Goal: Navigation & Orientation: Find specific page/section

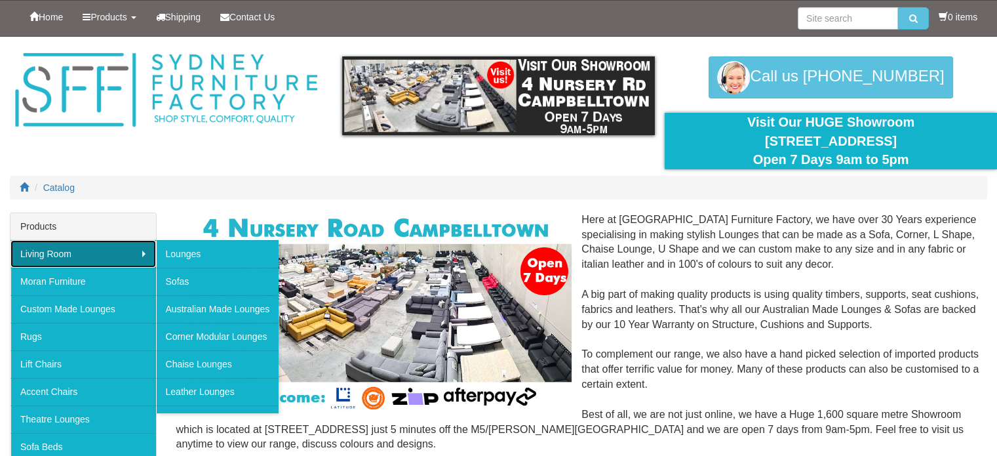
click at [92, 246] on link "Living Room" at bounding box center [83, 254] width 146 height 28
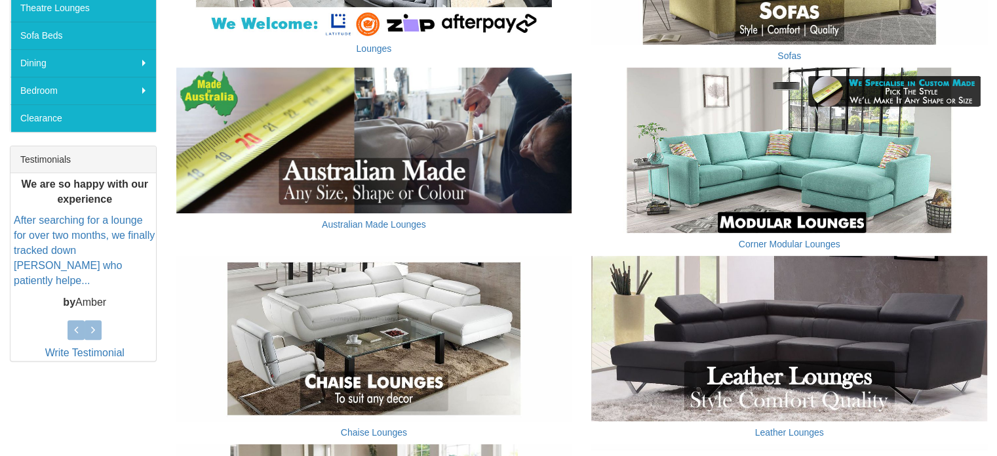
scroll to position [416, 0]
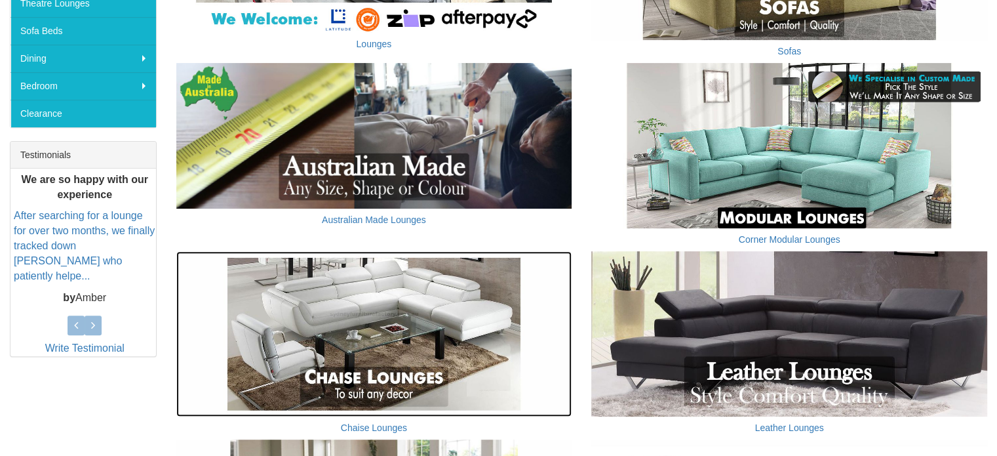
click at [522, 363] on img at bounding box center [374, 333] width 396 height 165
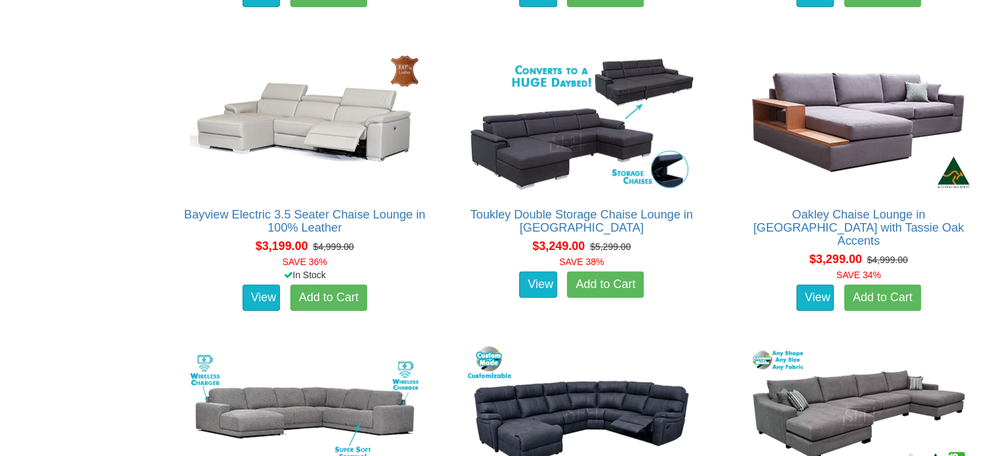
scroll to position [3477, 0]
